Goal: Find specific page/section: Locate a particular part of the current website

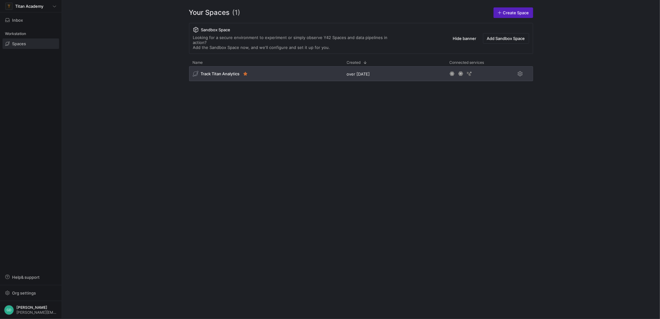
click at [210, 71] on span "Track Titan Analytics" at bounding box center [220, 73] width 39 height 5
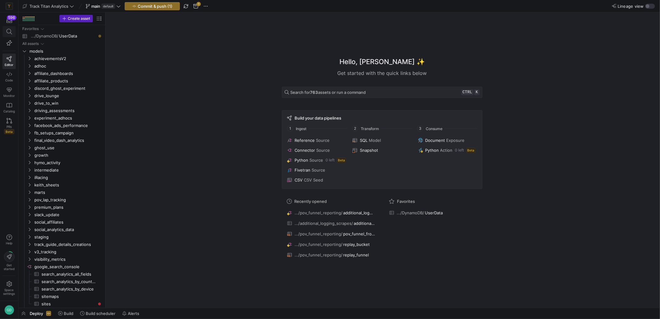
click at [8, 34] on span at bounding box center [9, 31] width 13 height 11
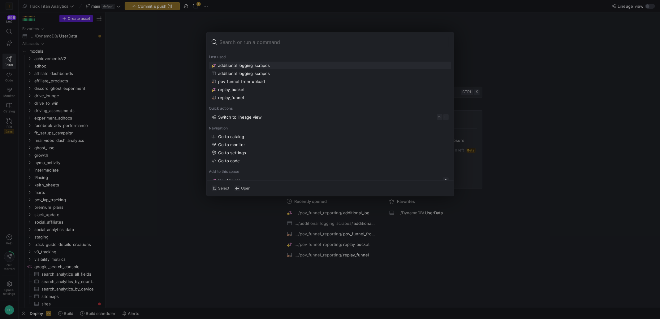
click at [226, 44] on input at bounding box center [334, 42] width 229 height 10
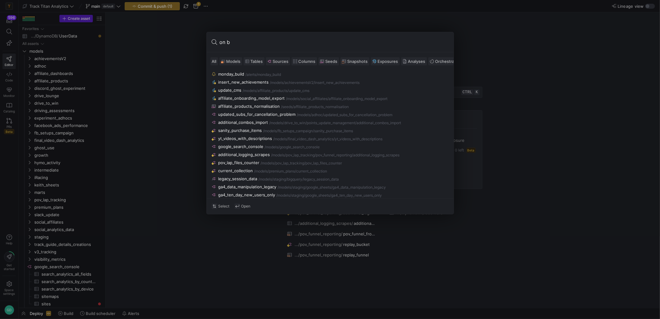
type input "on"
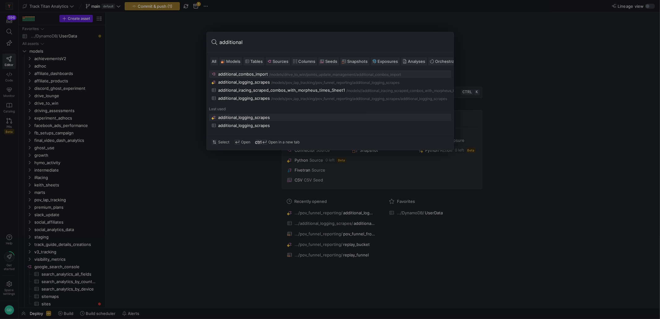
type input "o"
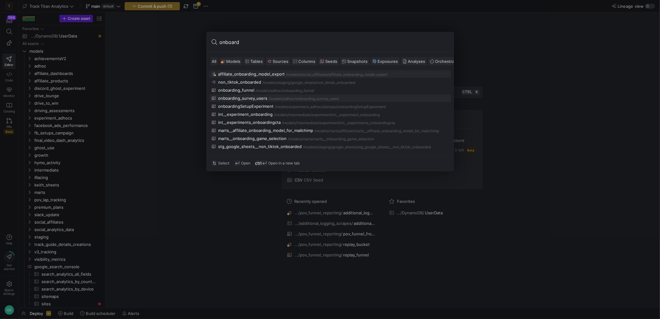
type input "onboard"
click at [257, 100] on div "onboarding_survey_users" at bounding box center [242, 98] width 49 height 5
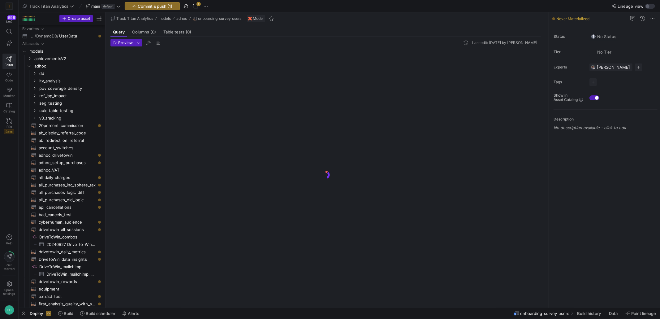
scroll to position [141, 0]
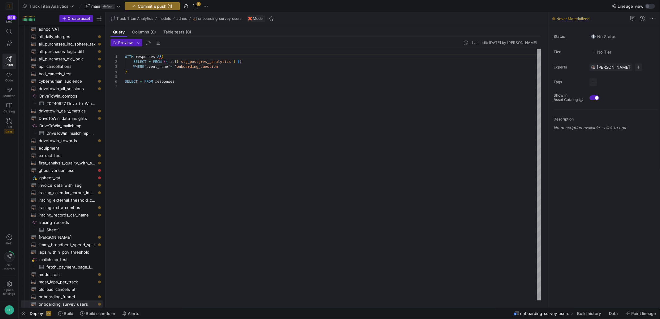
click at [194, 90] on div "WITH responses AS ( SELECT * FROM { { ref ( 'stg_postgres__analytics' ) } } WHE…" at bounding box center [333, 174] width 416 height 251
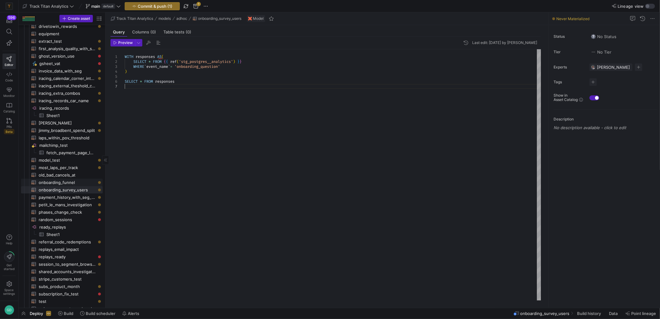
scroll to position [247, 0]
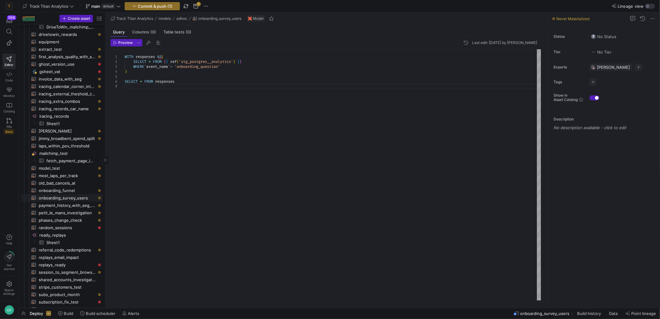
click at [64, 197] on span "onboarding_survey_users​​​​​​​​​​" at bounding box center [67, 197] width 57 height 7
click at [205, 80] on div "WITH responses AS ( SELECT * FROM { { ref ( 'stg_postgres__analytics' ) } } WHE…" at bounding box center [333, 174] width 416 height 251
drag, startPoint x: 134, startPoint y: 61, endPoint x: 243, endPoint y: 67, distance: 109.7
click at [240, 65] on div "WITH responses AS ( SELECT * FROM { { ref ( 'stg_postgres__analytics' ) } } WHE…" at bounding box center [333, 174] width 416 height 251
